Goal: Information Seeking & Learning: Learn about a topic

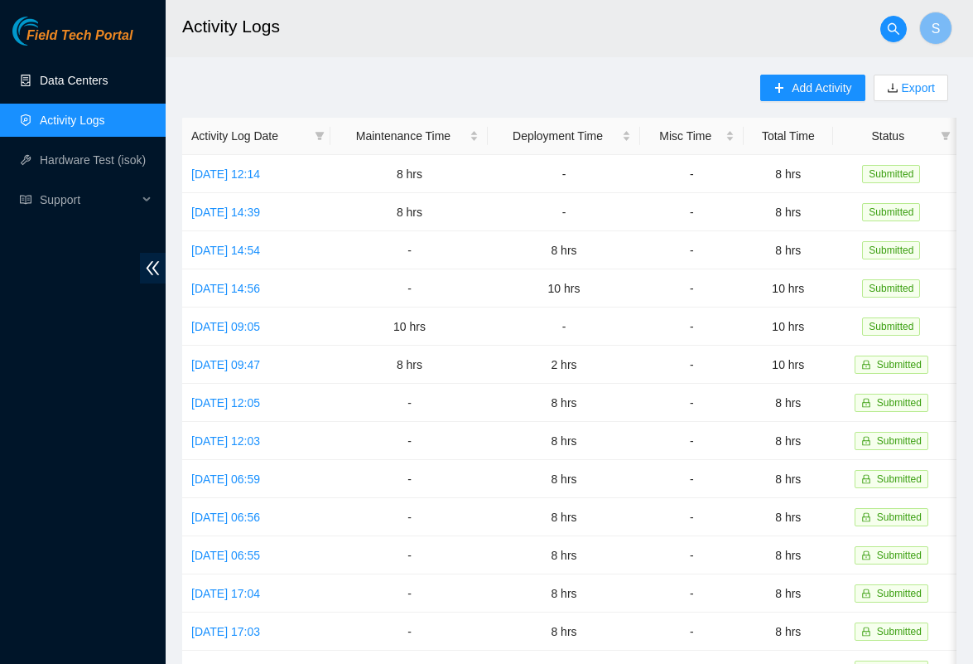
click at [41, 74] on link "Data Centers" at bounding box center [74, 80] width 68 height 13
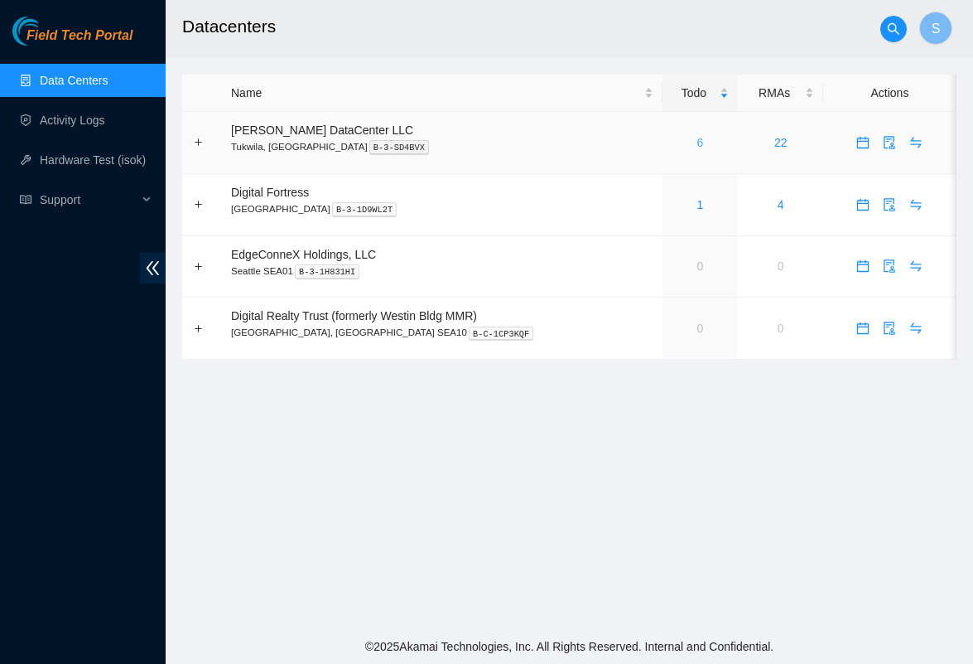
click at [698, 142] on link "6" at bounding box center [701, 142] width 7 height 13
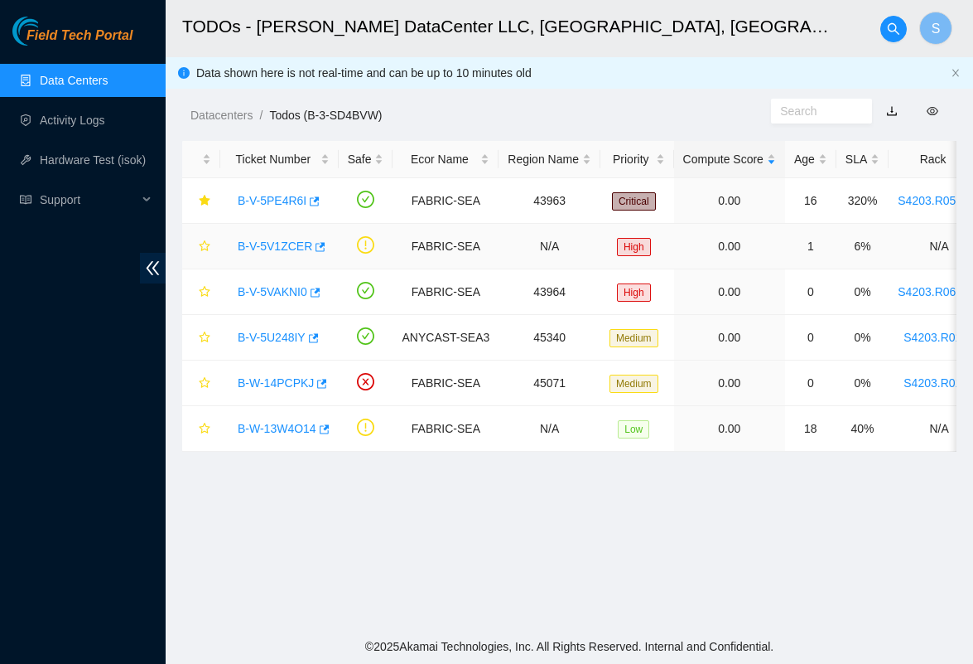
click at [284, 244] on link "B-V-5V1ZCER" at bounding box center [275, 245] width 75 height 13
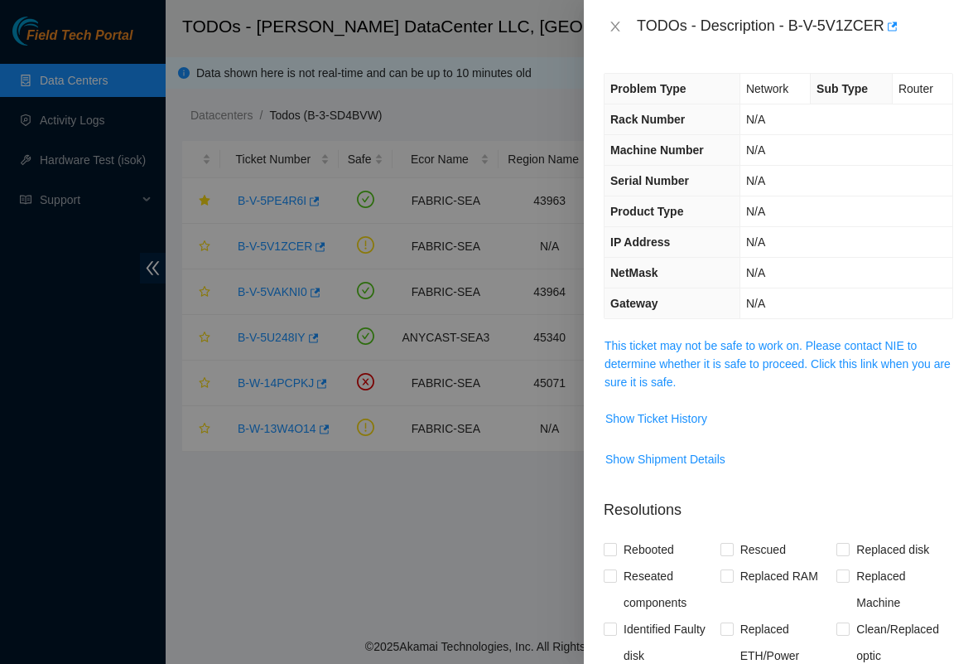
click at [659, 313] on th "Gateway" at bounding box center [672, 303] width 135 height 31
click at [654, 355] on span "This ticket may not be safe to work on. Please contact NIE to determine whether…" at bounding box center [779, 363] width 348 height 55
click at [653, 347] on link "This ticket may not be safe to work on. Please contact NIE to determine whether…" at bounding box center [778, 364] width 346 height 50
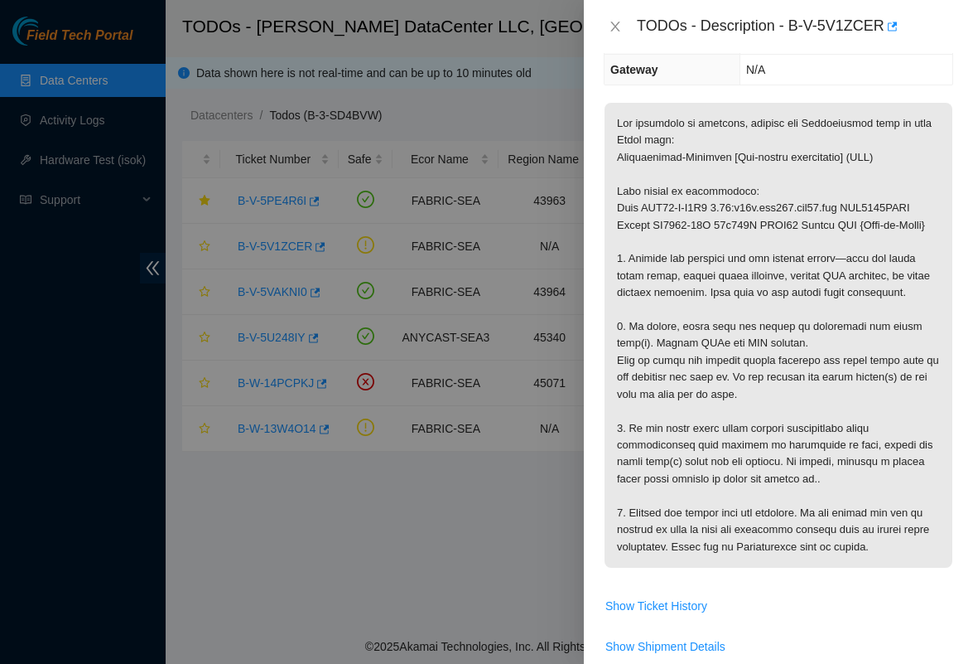
scroll to position [219, 0]
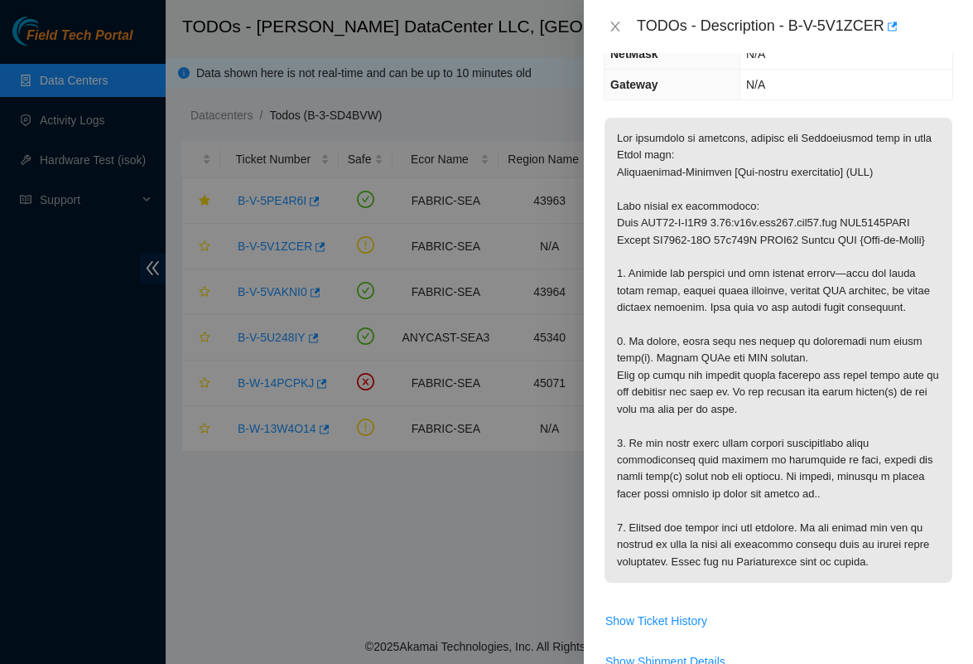
click at [297, 543] on div at bounding box center [486, 332] width 973 height 664
click at [612, 21] on icon "close" at bounding box center [615, 26] width 13 height 13
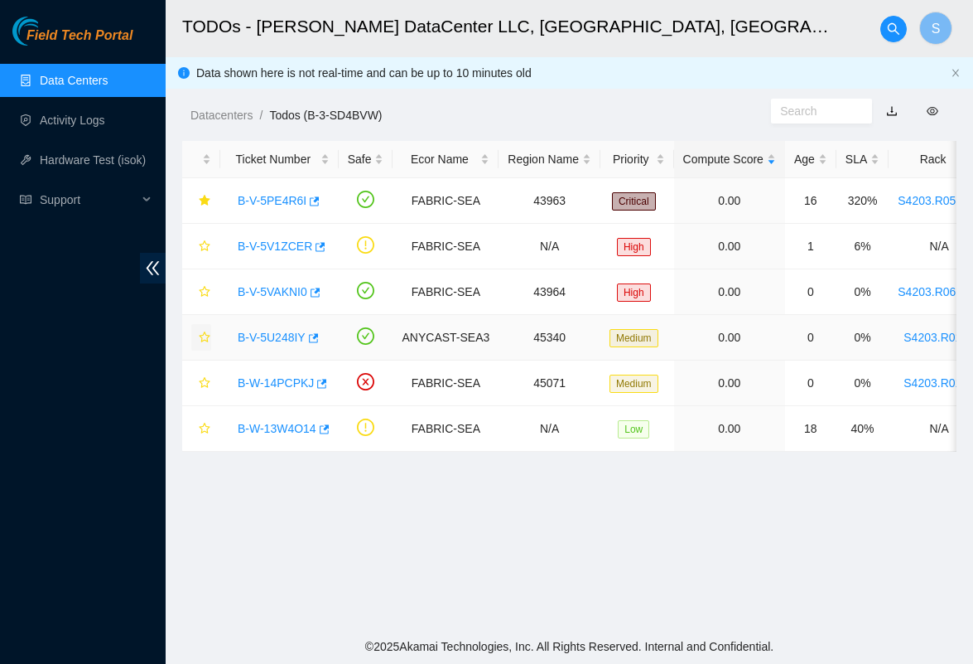
click at [201, 331] on button "button" at bounding box center [201, 337] width 20 height 27
click at [209, 380] on icon "star" at bounding box center [205, 383] width 12 height 12
click at [204, 244] on icon "star" at bounding box center [204, 245] width 11 height 11
click at [280, 286] on link "B-V-5VAKNI0" at bounding box center [273, 291] width 70 height 13
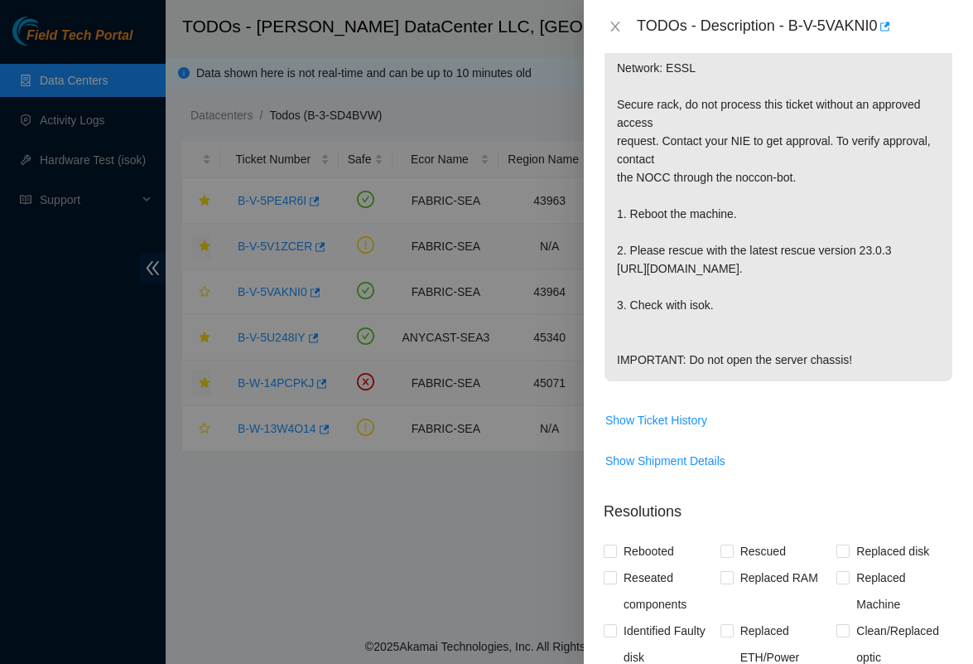
scroll to position [456, 0]
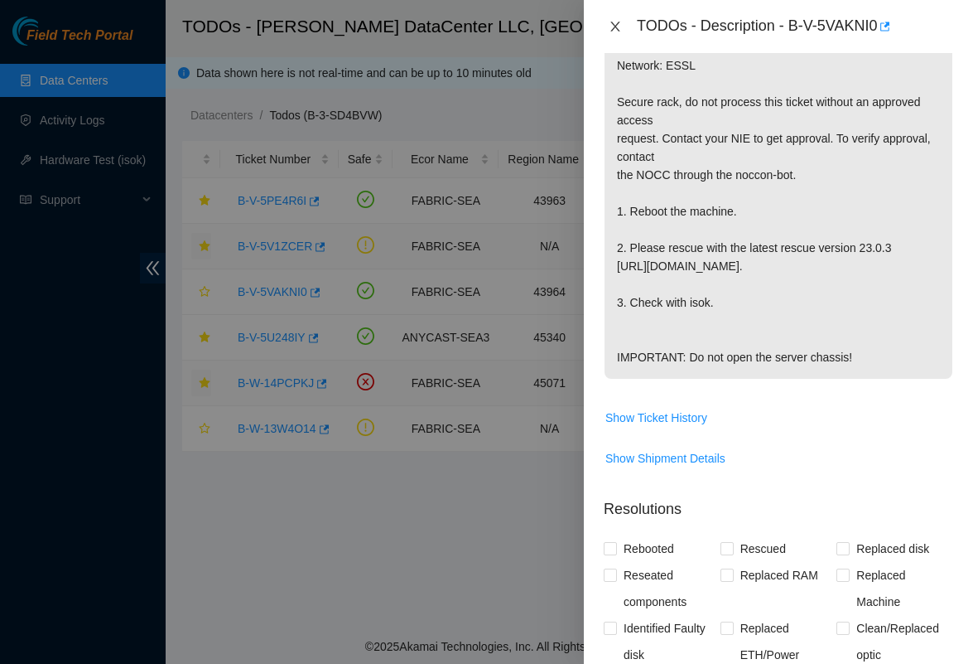
click at [619, 21] on icon "close" at bounding box center [615, 26] width 13 height 13
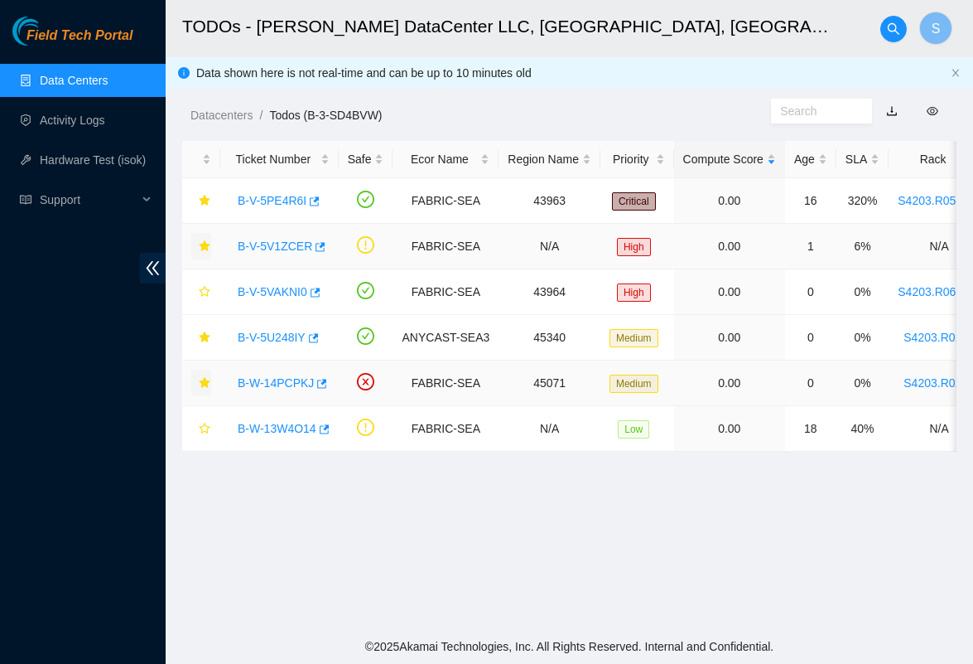
scroll to position [287, 0]
click at [258, 289] on link "B-V-5VAKNI0" at bounding box center [273, 291] width 70 height 13
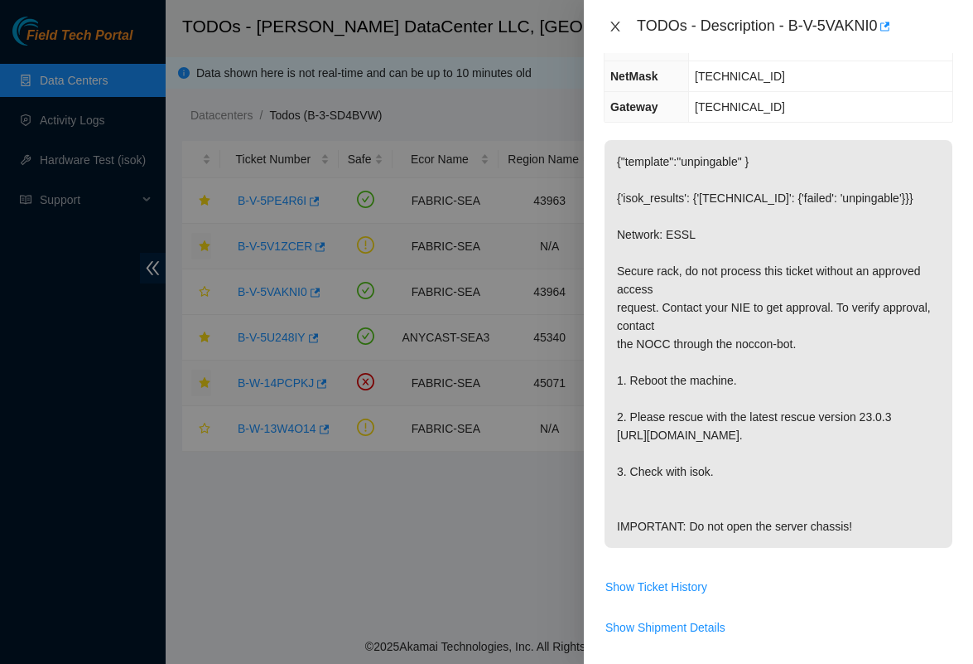
click at [613, 22] on icon "close" at bounding box center [615, 26] width 13 height 13
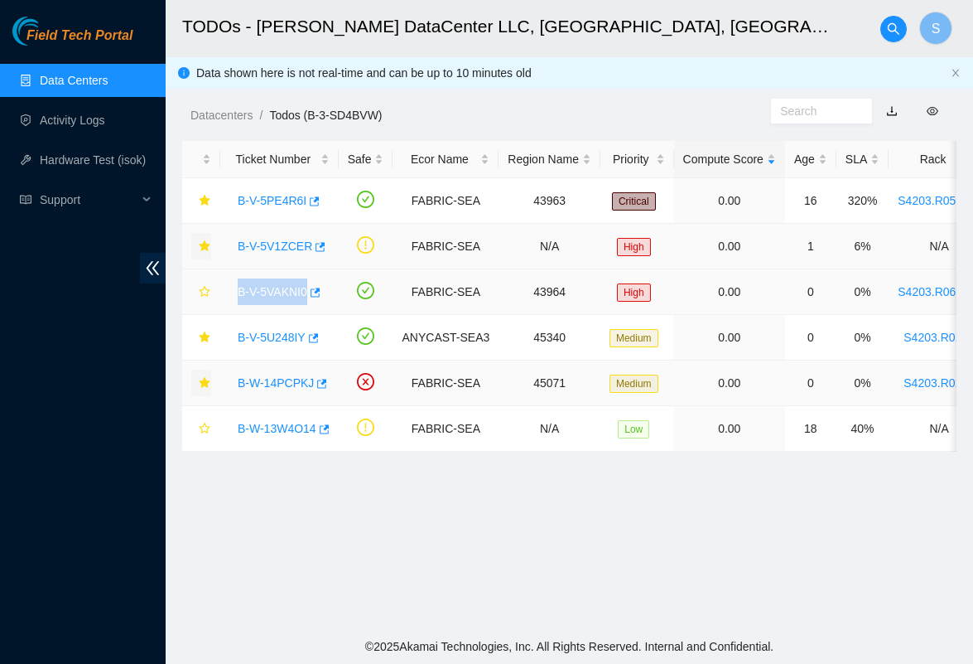
drag, startPoint x: 232, startPoint y: 292, endPoint x: 309, endPoint y: 288, distance: 77.2
click at [309, 288] on div "B-V-5VAKNI0" at bounding box center [279, 291] width 100 height 27
copy link "B-V-5VAKNI0"
click at [229, 568] on main "TODOs - [PERSON_NAME] DataCenter LLC, [GEOGRAPHIC_DATA], [GEOGRAPHIC_DATA] S Da…" at bounding box center [570, 314] width 808 height 629
click at [293, 418] on div "B-W-13W4O14" at bounding box center [279, 428] width 100 height 27
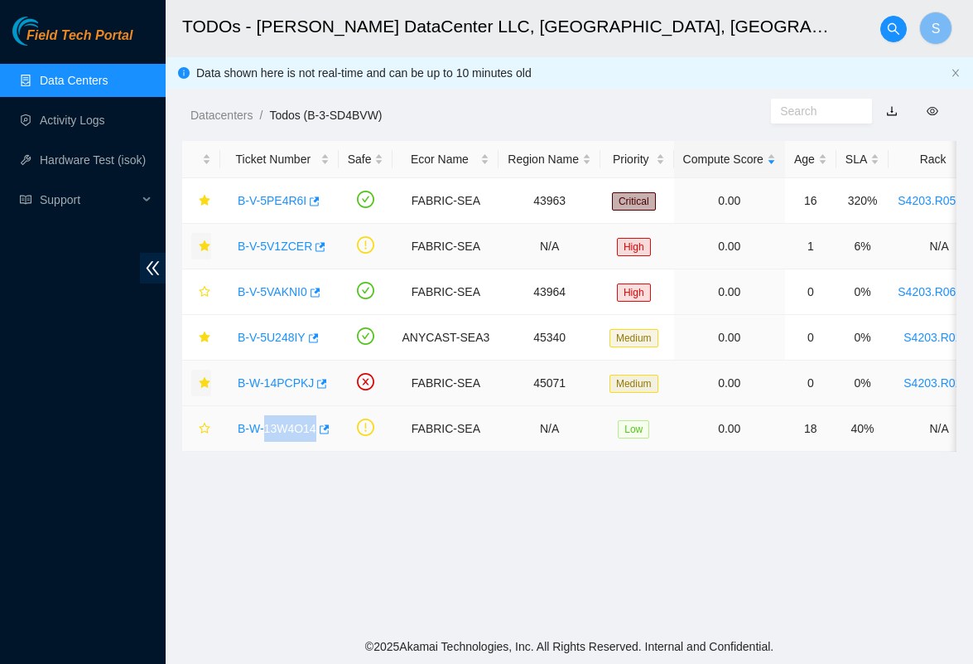
click at [293, 418] on div "B-W-13W4O14" at bounding box center [279, 428] width 100 height 27
click at [263, 430] on link "B-W-13W4O14" at bounding box center [277, 428] width 79 height 13
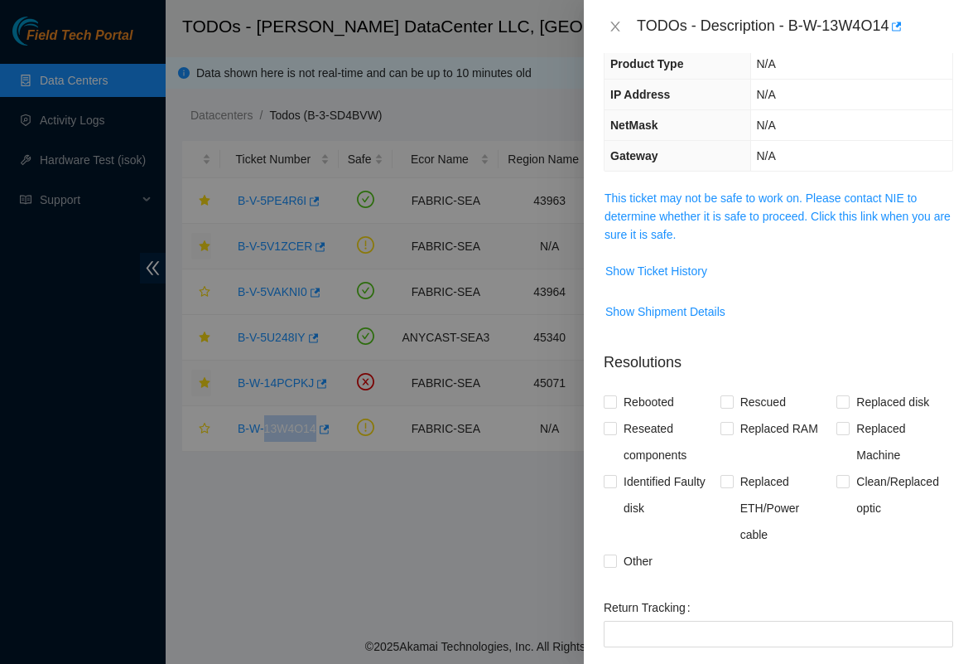
scroll to position [67, 0]
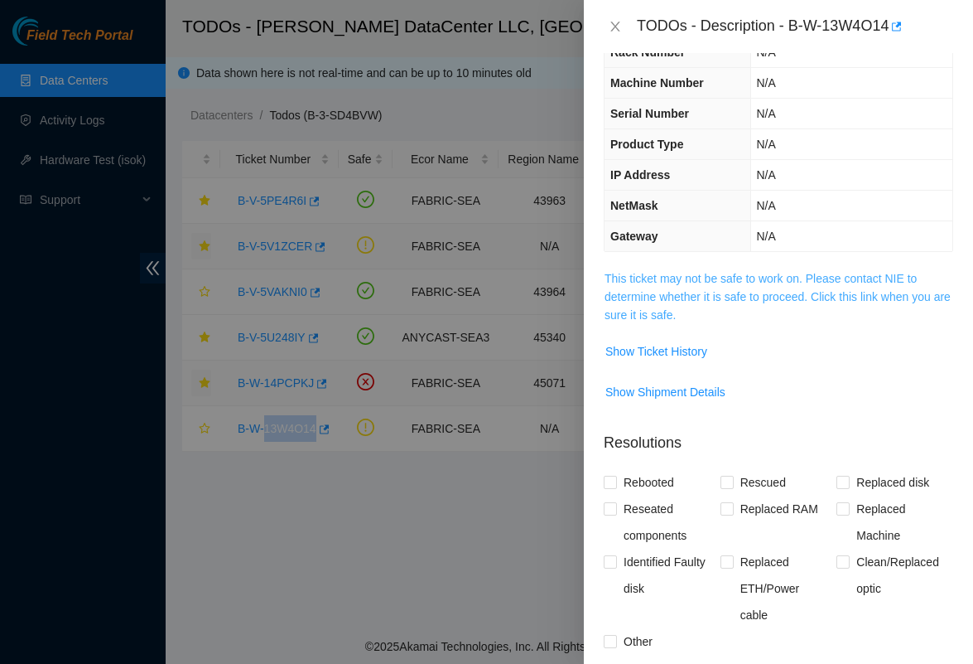
click at [738, 293] on link "This ticket may not be safe to work on. Please contact NIE to determine whether…" at bounding box center [778, 297] width 346 height 50
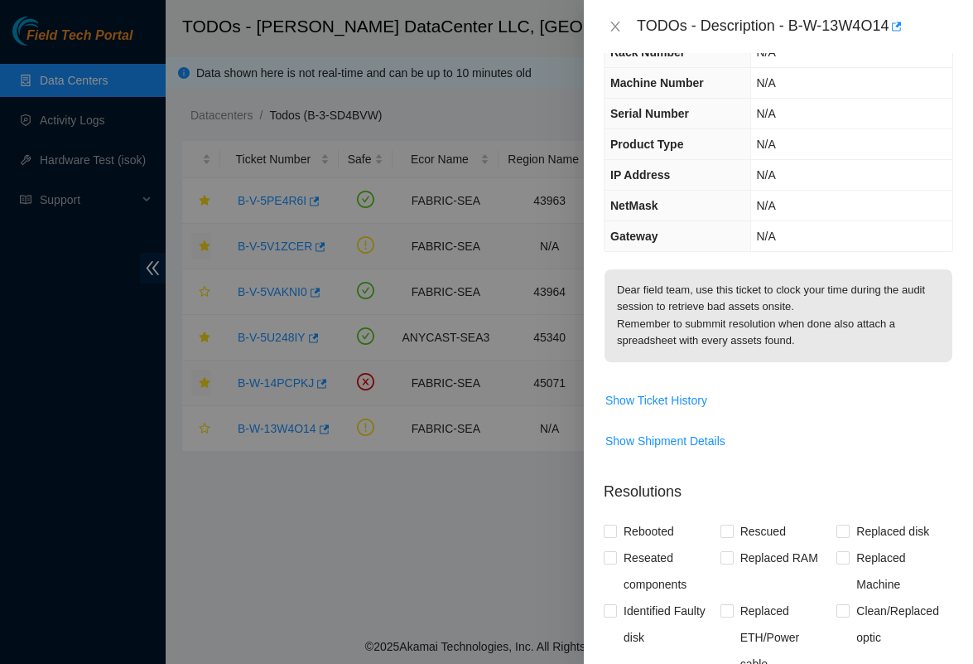
click at [613, 36] on div "TODOs - Description - B-W-13W4O14" at bounding box center [779, 26] width 350 height 27
click at [618, 22] on icon "close" at bounding box center [615, 27] width 9 height 10
